Goal: Transaction & Acquisition: Purchase product/service

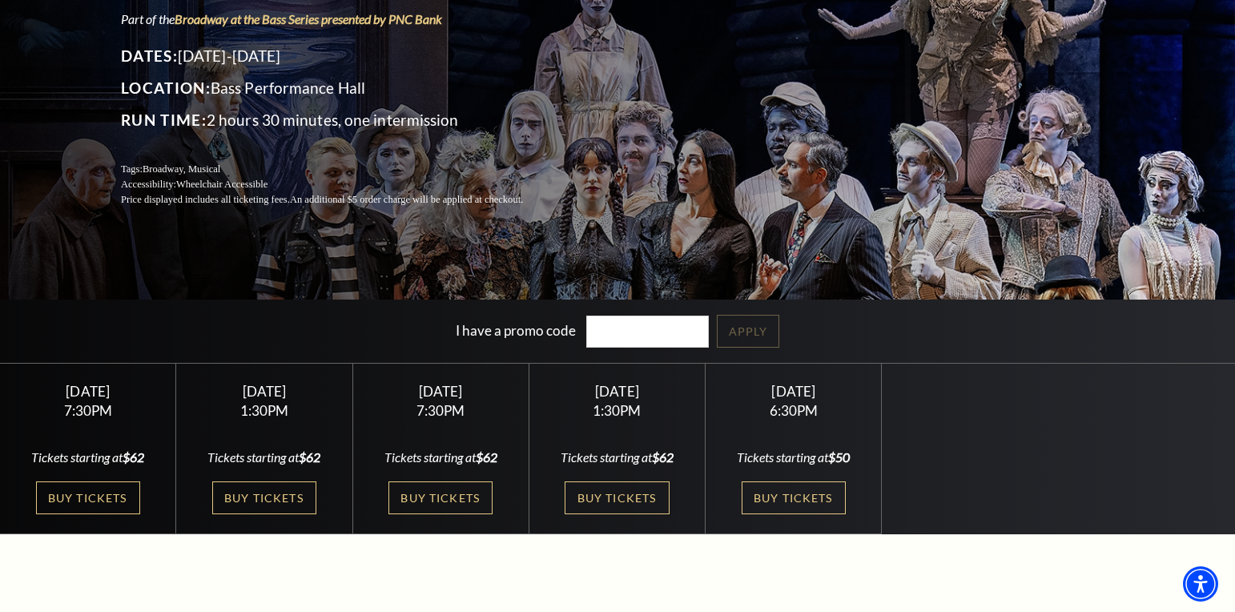
scroll to position [183, 0]
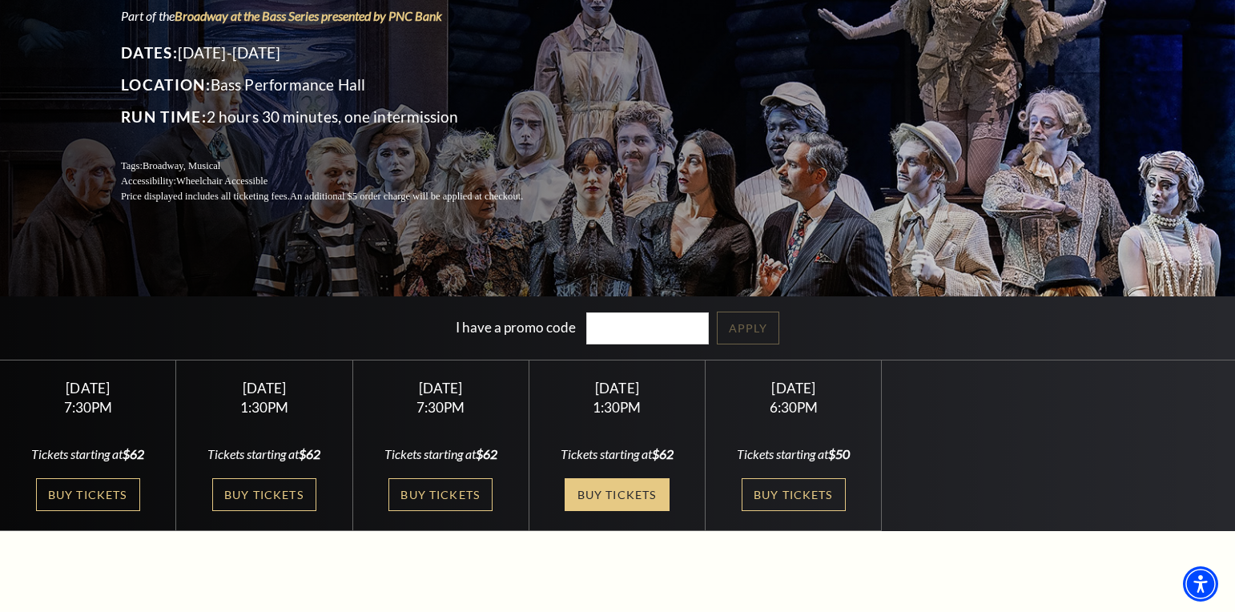
click at [617, 493] on link "Buy Tickets" at bounding box center [617, 494] width 104 height 33
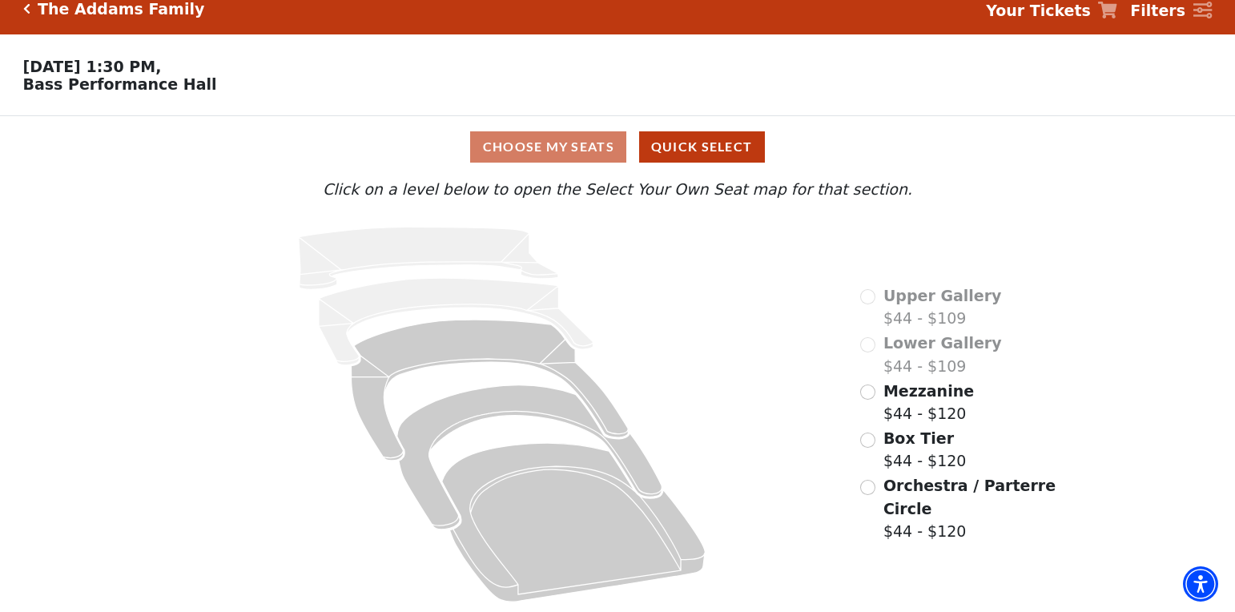
scroll to position [19, 0]
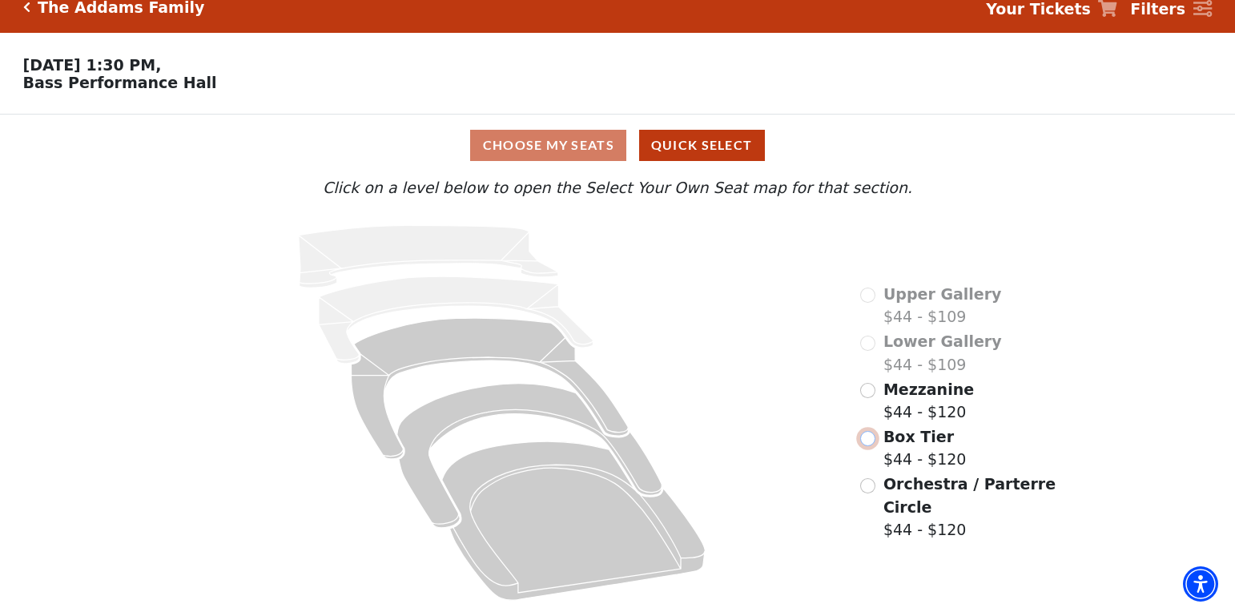
click at [870, 439] on input "Box Tier$44 - $120\a" at bounding box center [867, 438] width 15 height 15
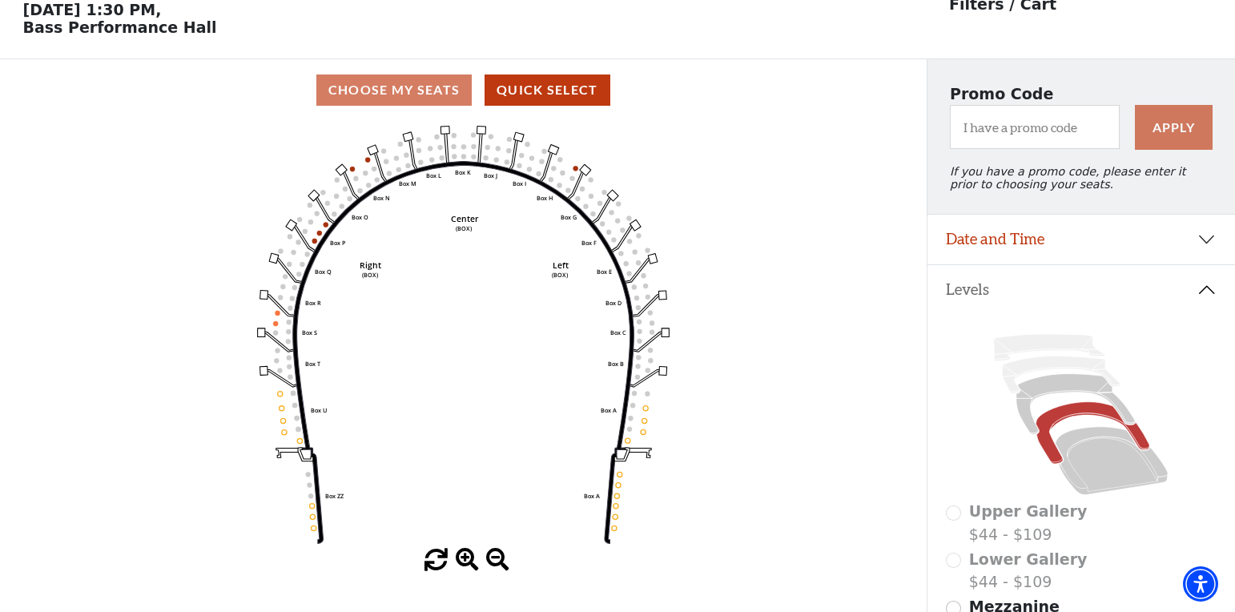
scroll to position [74, 0]
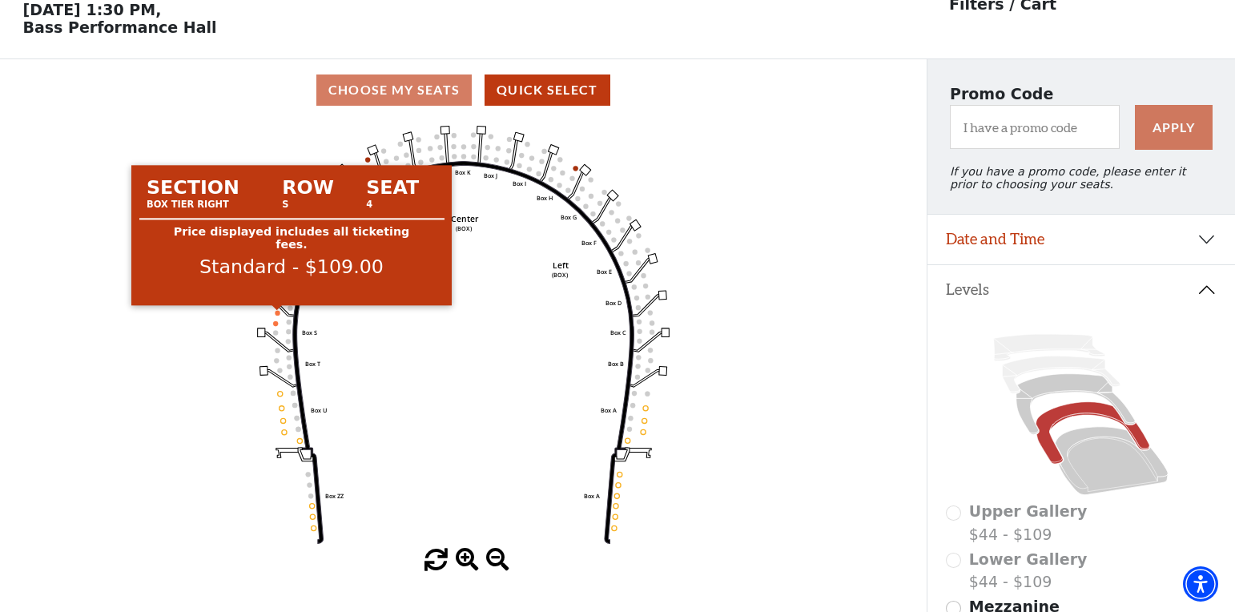
click at [276, 314] on circle at bounding box center [277, 312] width 5 height 5
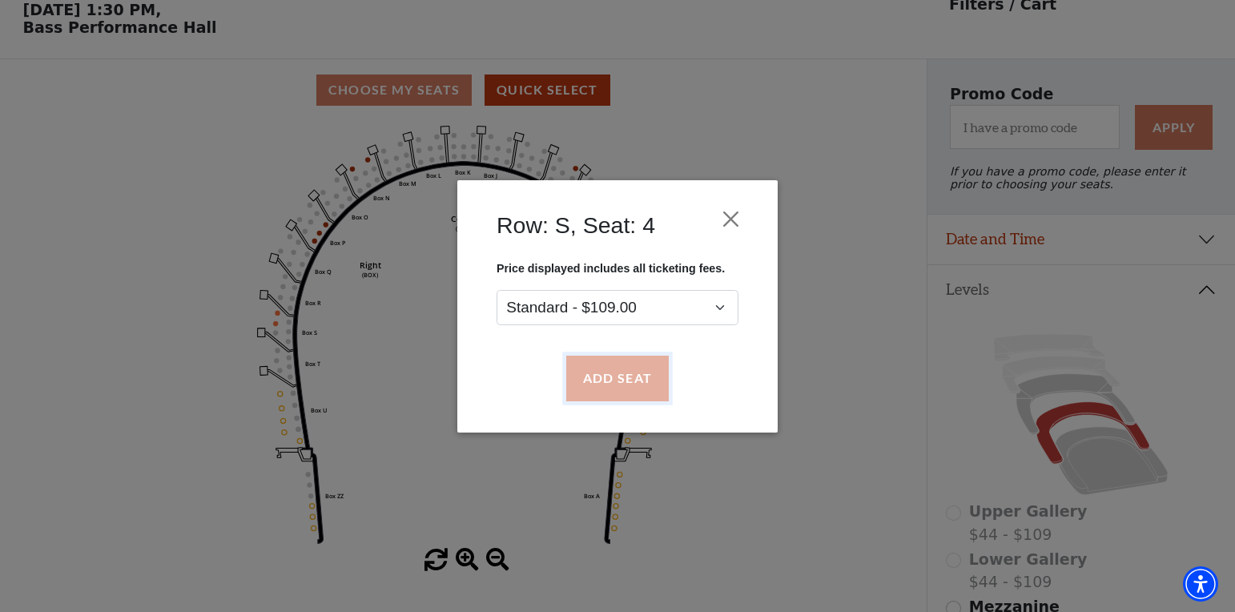
click at [603, 378] on button "Add Seat" at bounding box center [617, 378] width 103 height 45
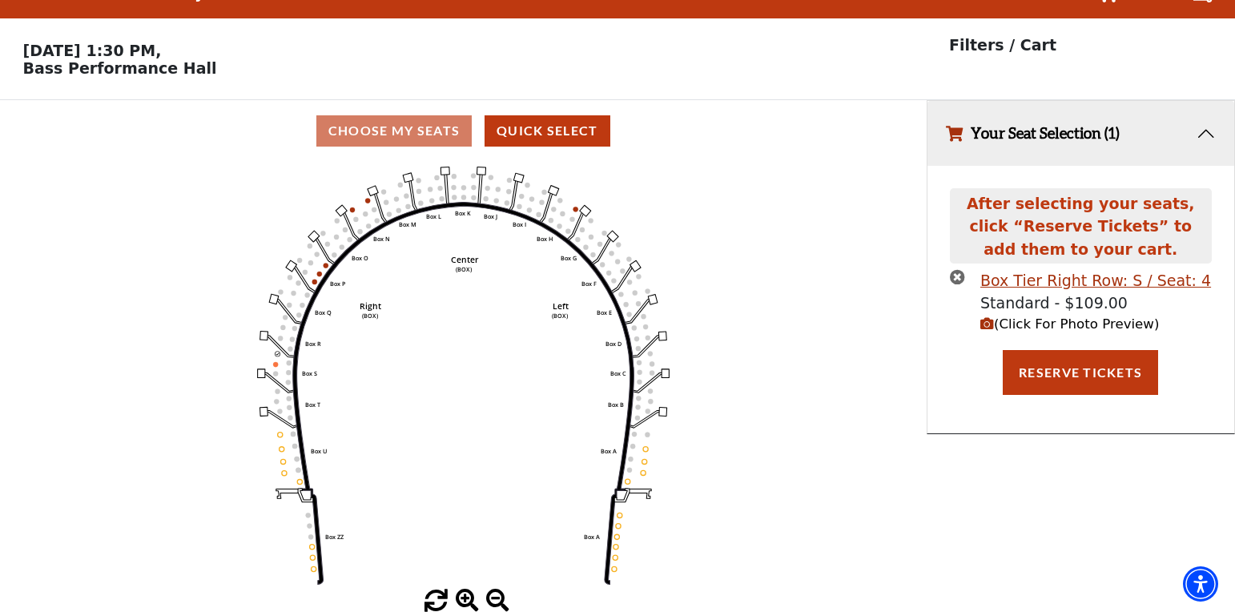
scroll to position [34, 0]
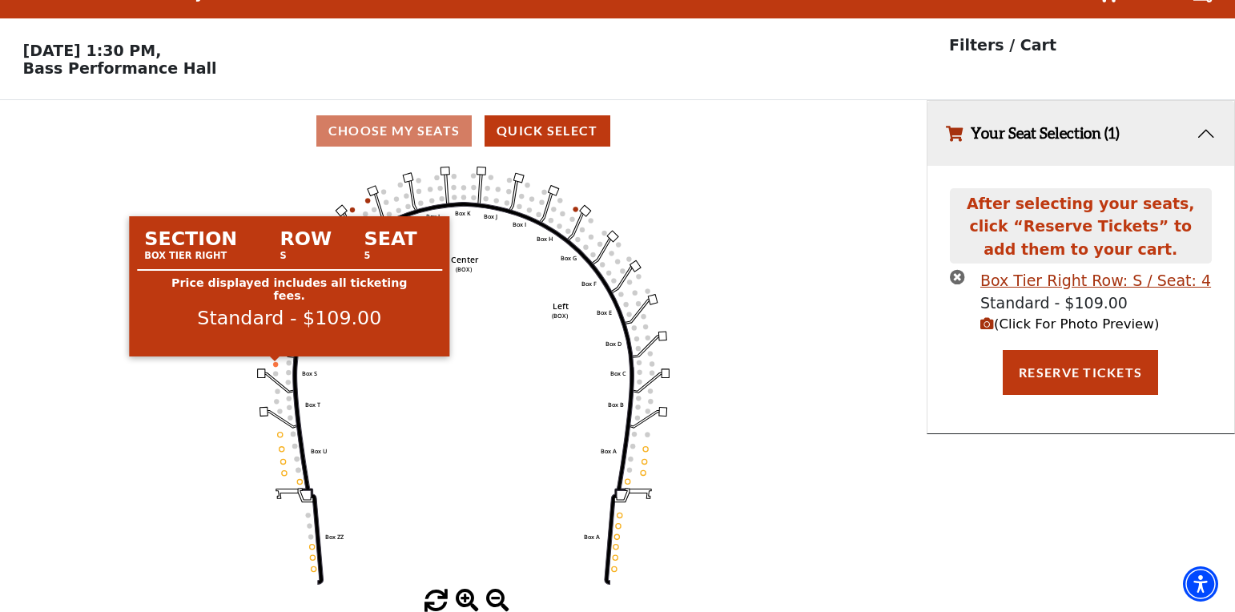
click at [274, 363] on circle at bounding box center [275, 364] width 5 height 5
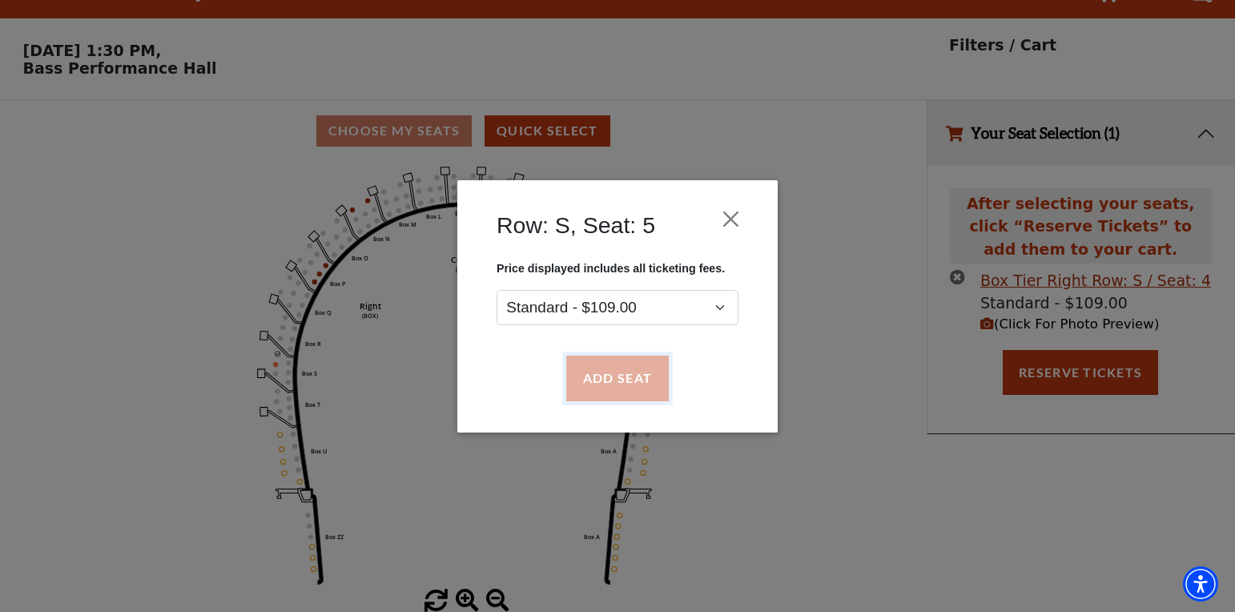
click at [607, 375] on button "Add Seat" at bounding box center [617, 378] width 103 height 45
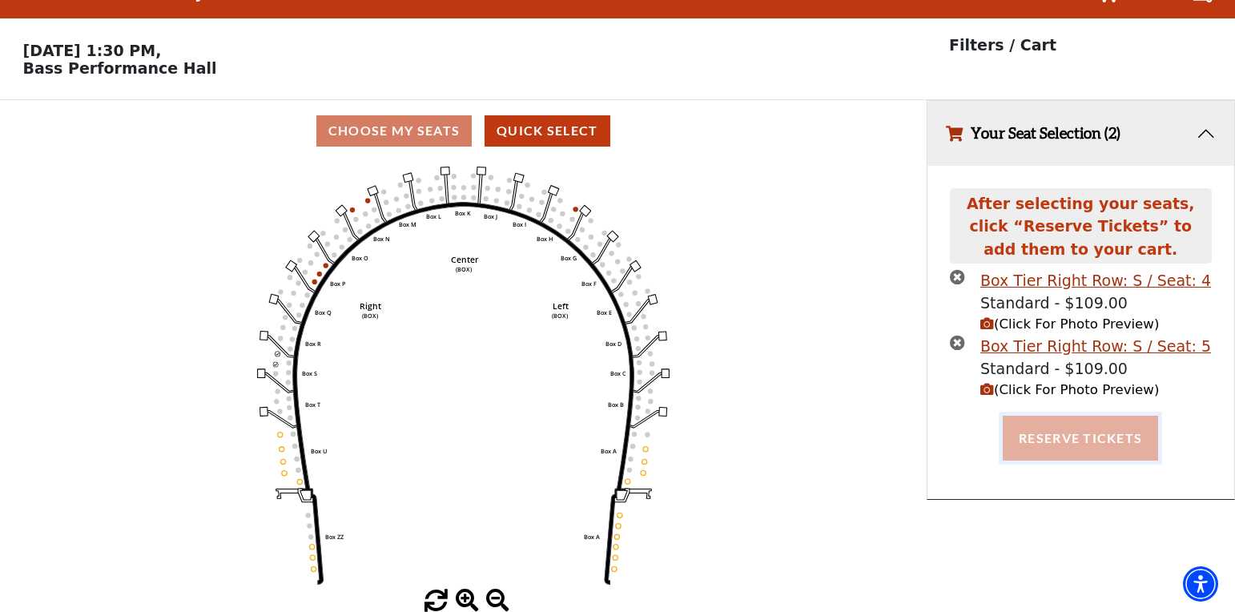
click at [1062, 437] on button "Reserve Tickets" at bounding box center [1080, 438] width 155 height 45
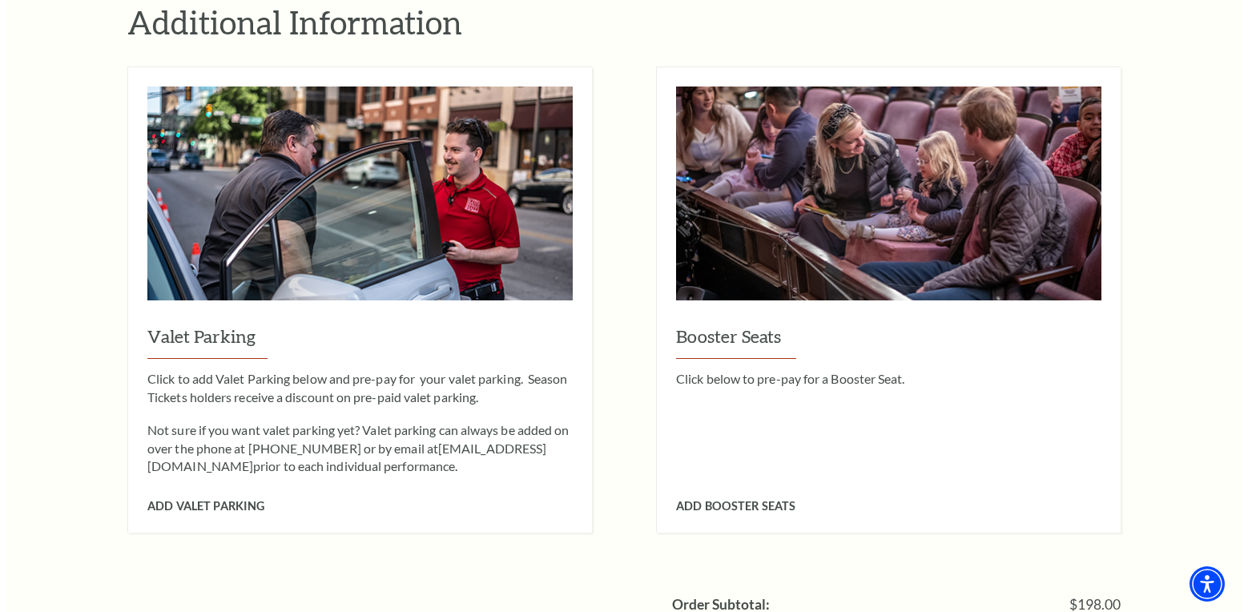
scroll to position [1102, 0]
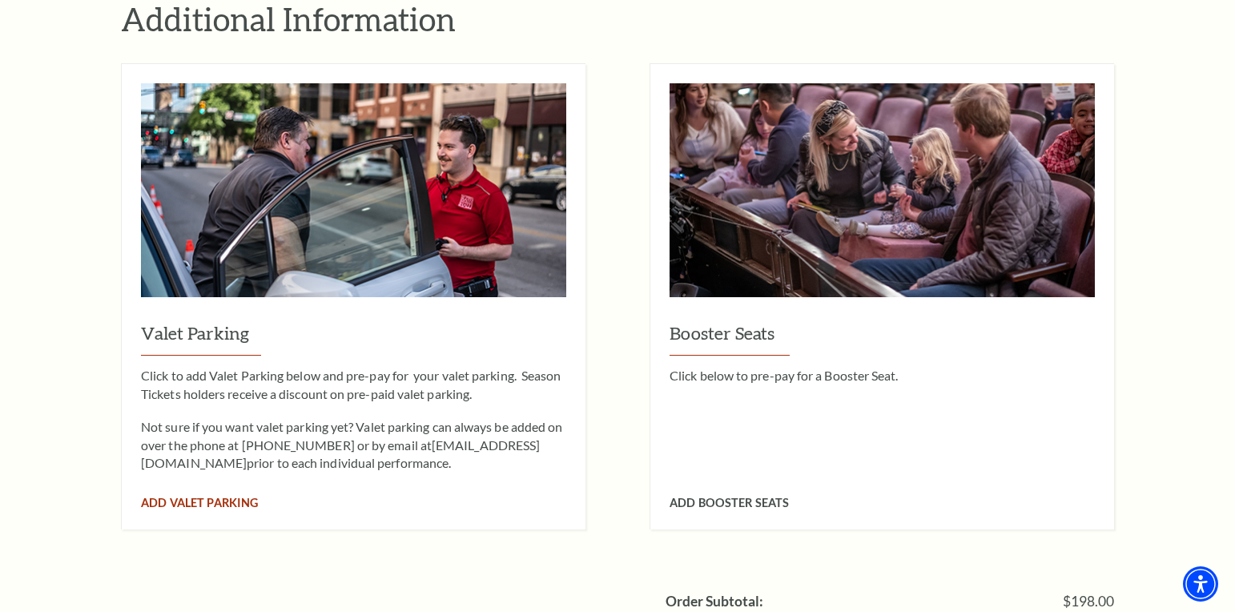
click at [233, 496] on span "Add Valet Parking" at bounding box center [199, 503] width 117 height 14
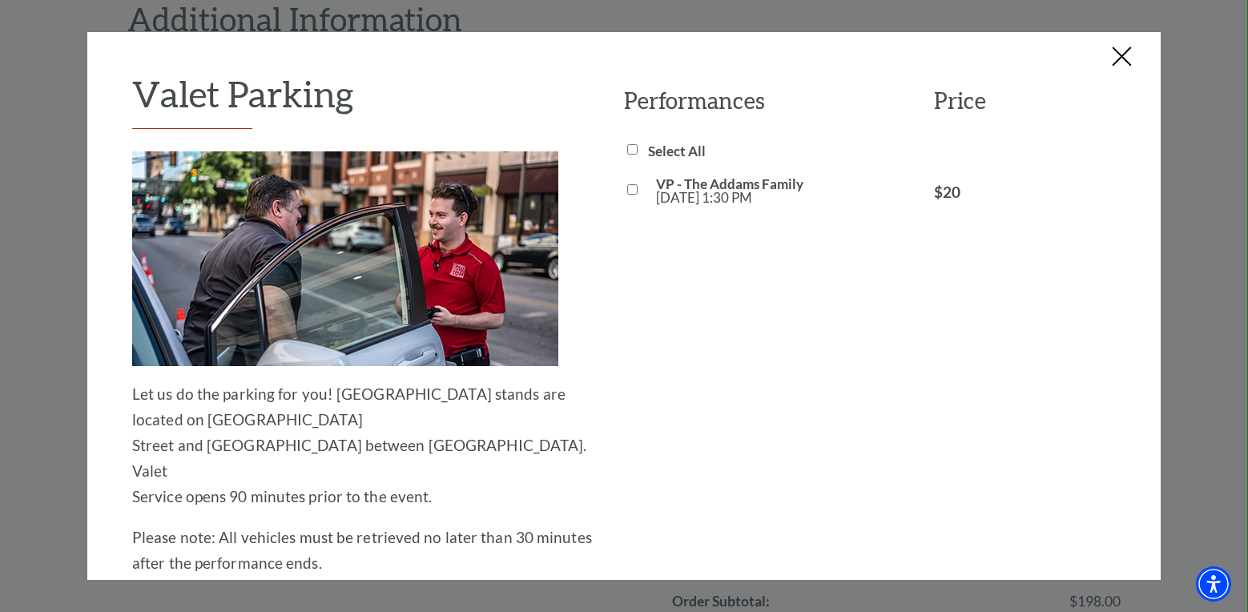
click at [627, 189] on input "VP - The Addams Family [DATE] 1:30 PM" at bounding box center [632, 189] width 10 height 10
checkbox input "true"
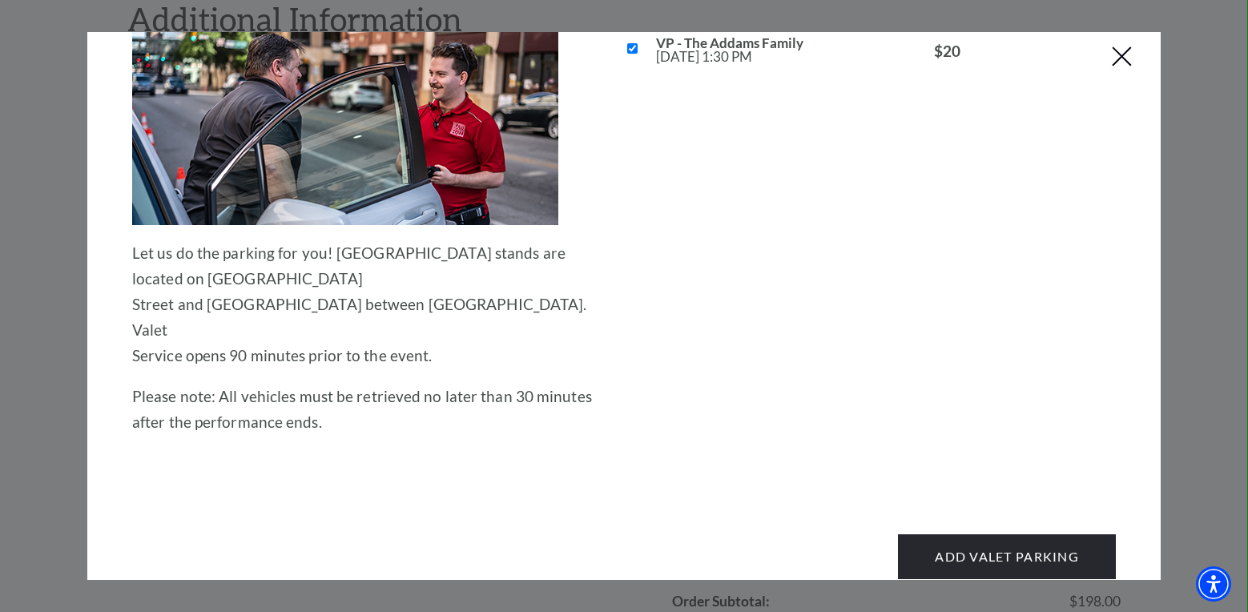
scroll to position [141, 0]
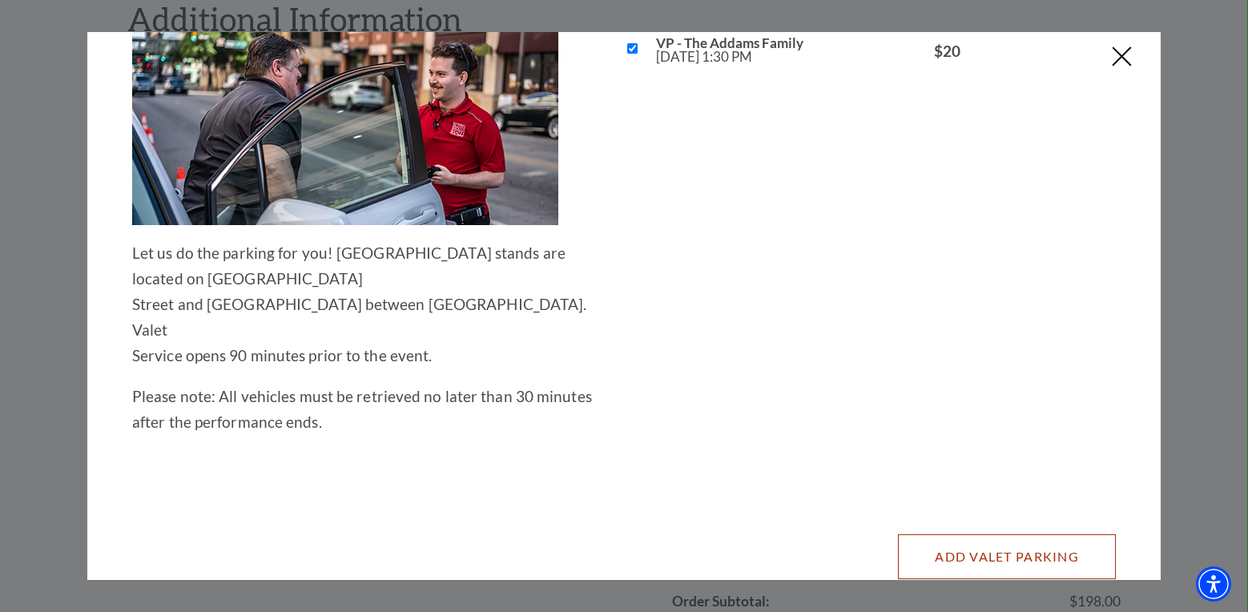
click at [959, 534] on button "Add Valet Parking" at bounding box center [1007, 556] width 218 height 45
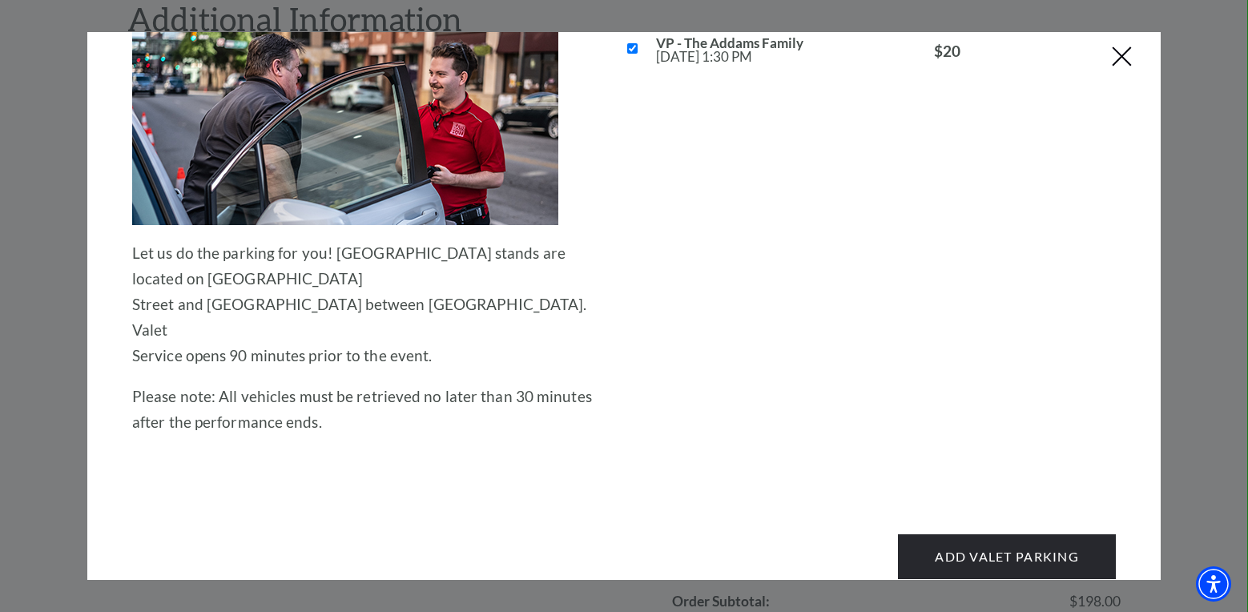
scroll to position [0, 0]
